Goal: Information Seeking & Learning: Learn about a topic

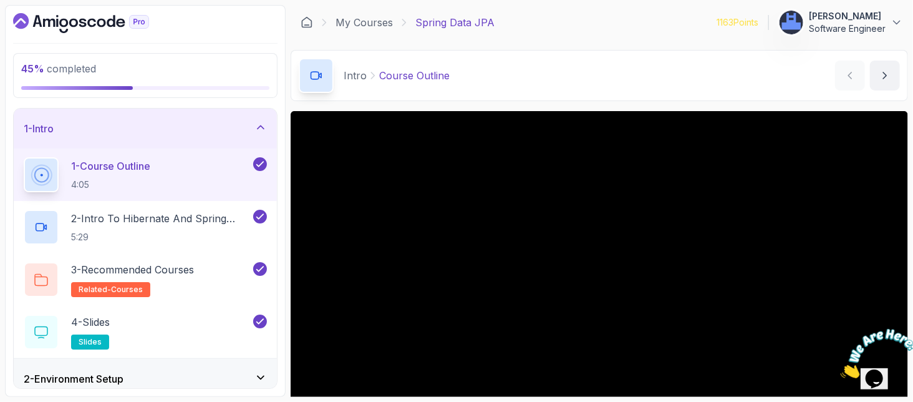
drag, startPoint x: 912, startPoint y: 120, endPoint x: 912, endPoint y: 243, distance: 123.5
click at [912, 243] on section "45 % completed 1 - Intro 1 - Course Outline 4:05 2 - Intro To Hibernate And Spr…" at bounding box center [456, 201] width 913 height 402
click at [570, 61] on div "Intro Course Outline Course Outline by [PERSON_NAME]" at bounding box center [600, 75] width 618 height 51
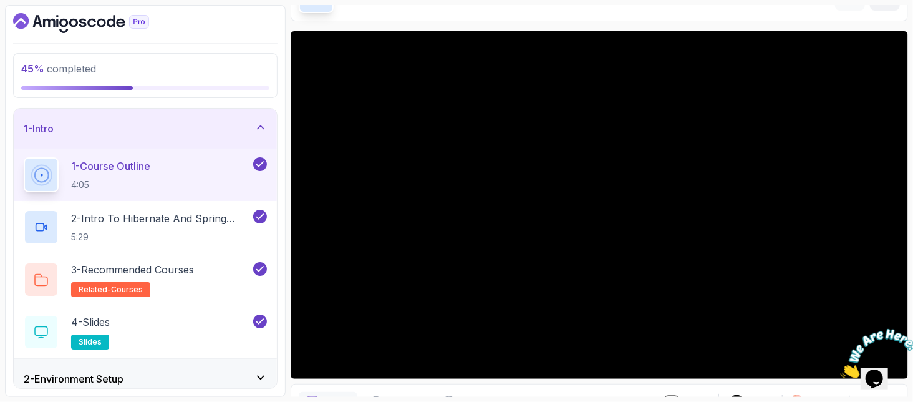
scroll to position [47, 0]
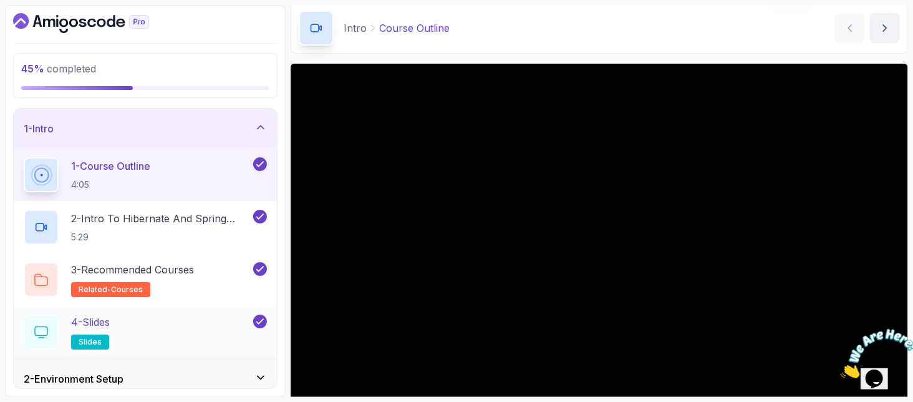
click at [127, 339] on div "4 - Slides slides" at bounding box center [137, 331] width 227 height 35
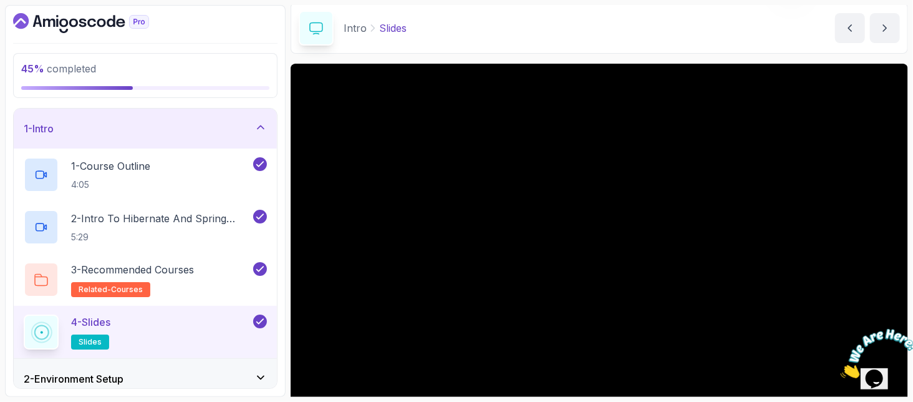
click at [280, 137] on div "45 % completed 1 - Intro 1 - Course Outline 4:05 2 - Intro To Hibernate And Spr…" at bounding box center [145, 201] width 281 height 392
drag, startPoint x: 912, startPoint y: 31, endPoint x: 910, endPoint y: 129, distance: 98.0
click at [910, 129] on section "45 % completed 1 - Intro 1 - Course Outline 4:05 2 - Intro To Hibernate And Spr…" at bounding box center [456, 201] width 913 height 402
click at [209, 89] on div "45 % completed" at bounding box center [145, 75] width 265 height 45
click at [243, 124] on div "1 - Intro" at bounding box center [145, 128] width 243 height 15
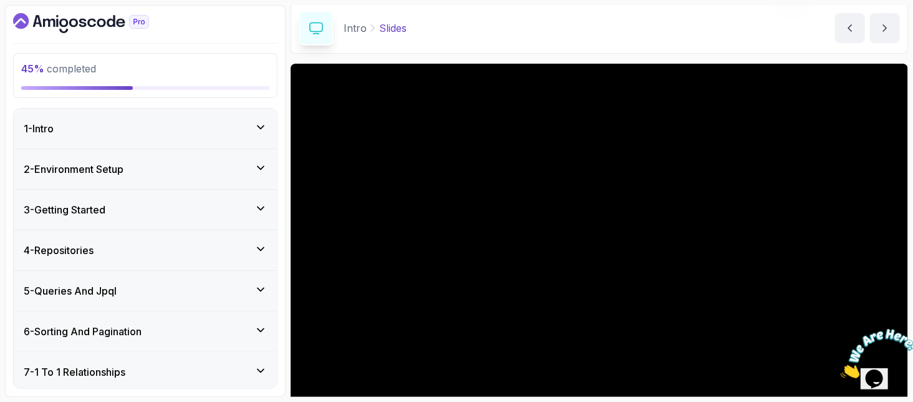
click at [173, 271] on div "5 - Queries And Jpql" at bounding box center [145, 291] width 263 height 40
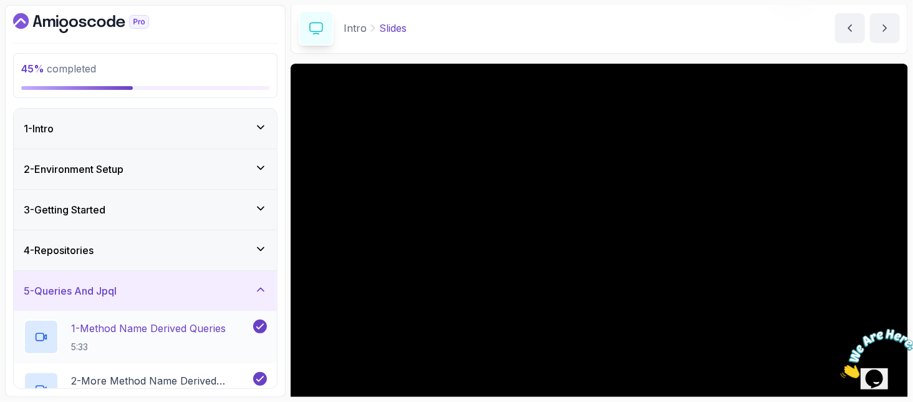
click at [130, 321] on p "1 - Method Name Derived Queries" at bounding box center [148, 328] width 155 height 15
